Goal: Task Accomplishment & Management: Use online tool/utility

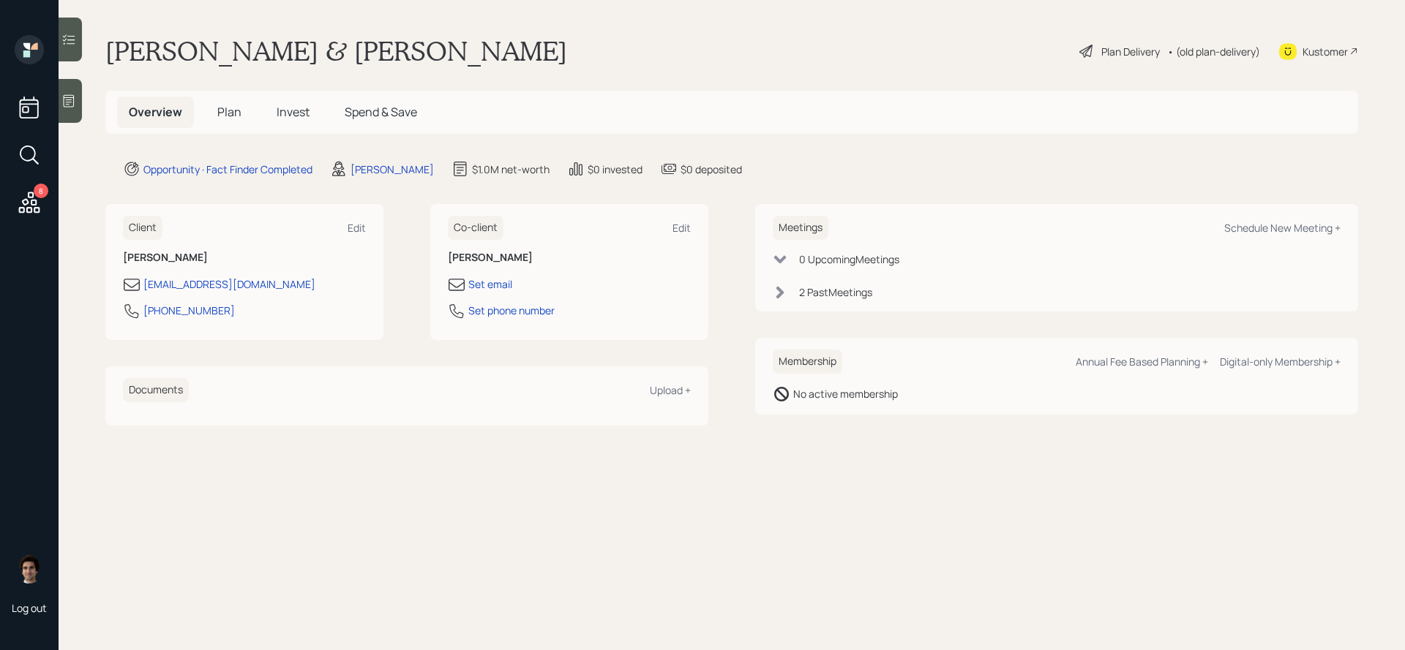
click at [1286, 237] on div "Meetings Schedule New Meeting +" at bounding box center [1057, 228] width 568 height 24
click at [1286, 233] on div "Schedule New Meeting +" at bounding box center [1282, 228] width 116 height 14
select select "59554aeb-d739-4552-90b9-0d27d70b4bf7"
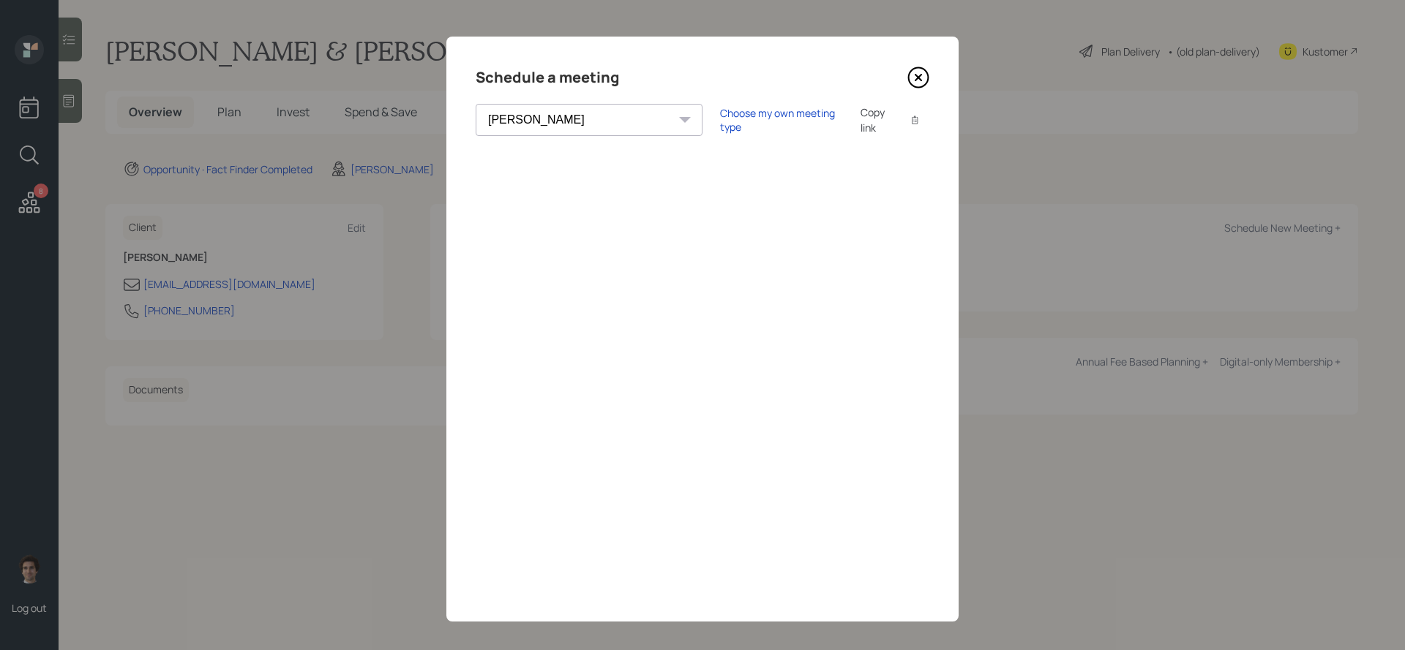
click at [860, 121] on div "Copy link" at bounding box center [877, 120] width 34 height 31
